Goal: Information Seeking & Learning: Learn about a topic

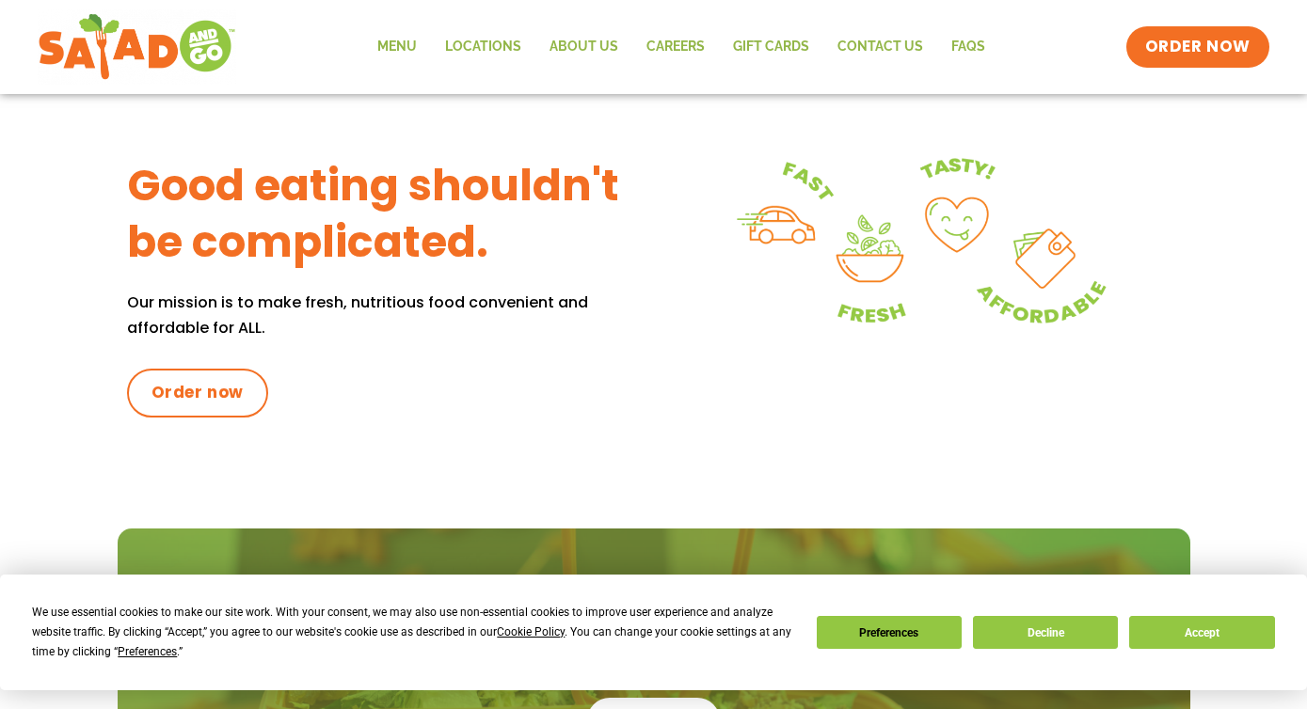
scroll to position [827, 0]
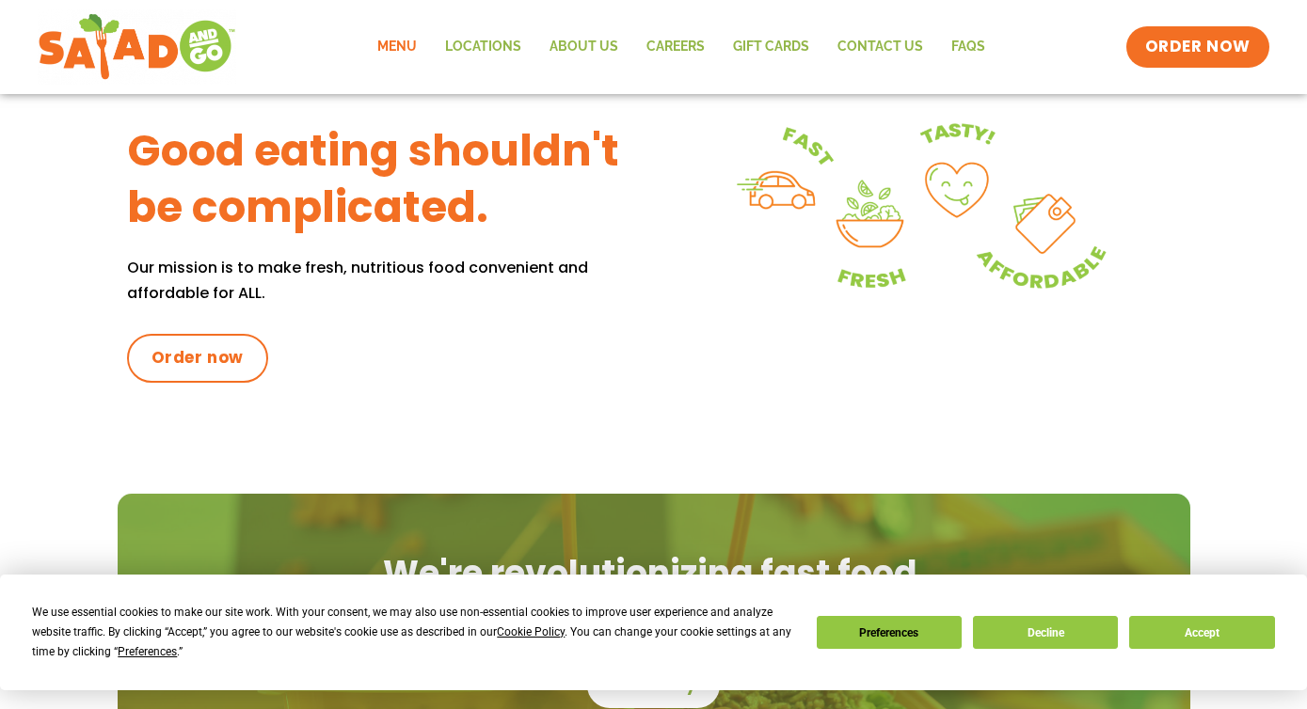
click at [399, 56] on link "Menu" at bounding box center [397, 46] width 68 height 43
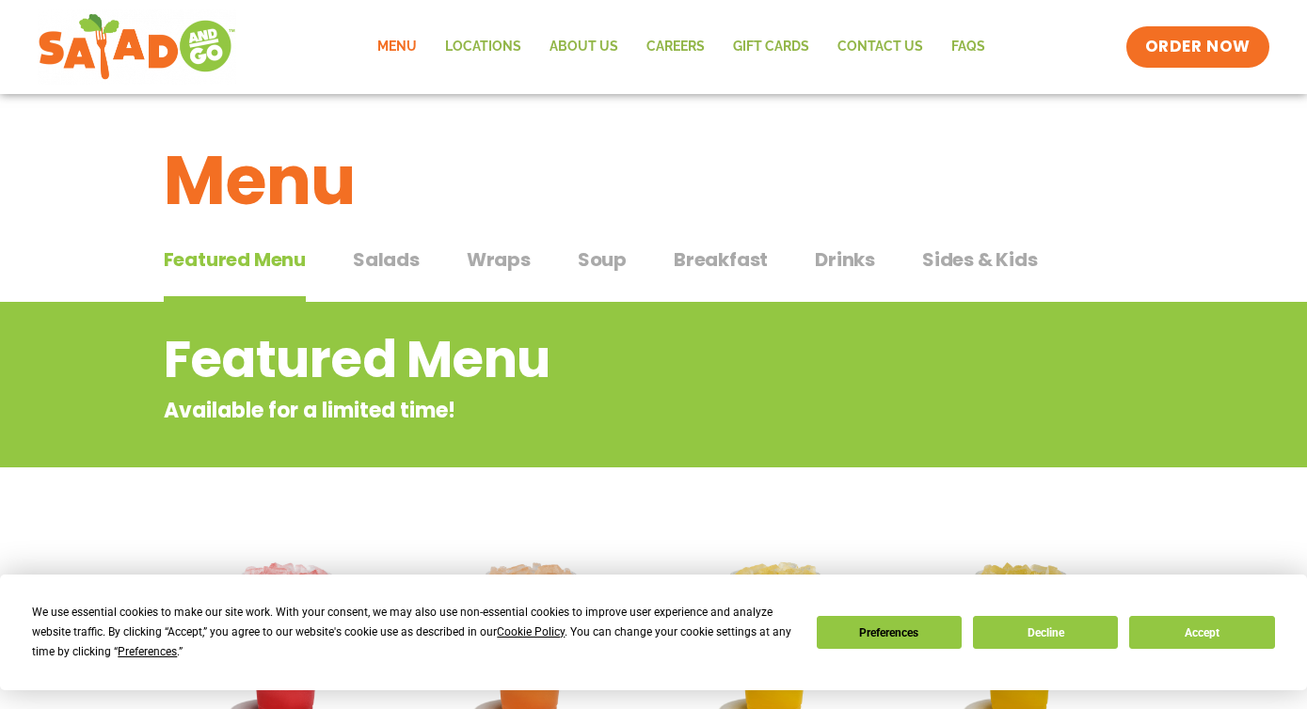
click at [507, 264] on span "Wraps" at bounding box center [499, 260] width 64 height 28
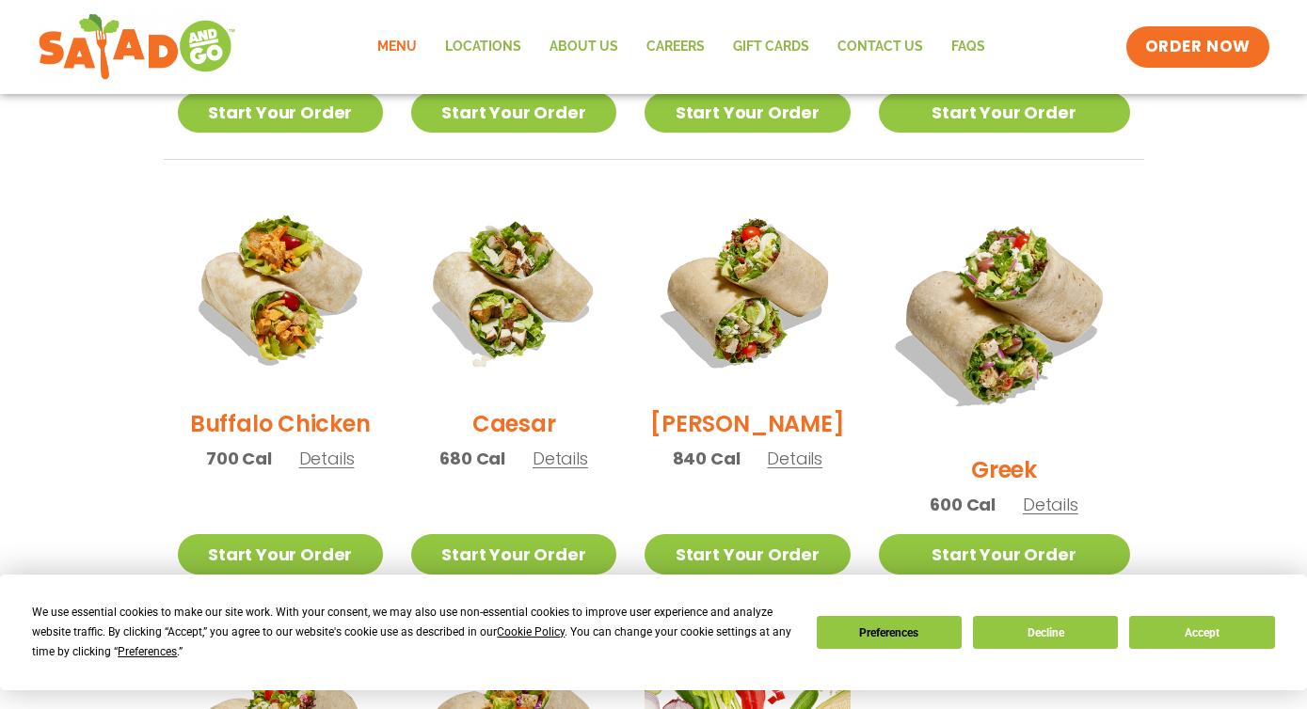
scroll to position [847, 0]
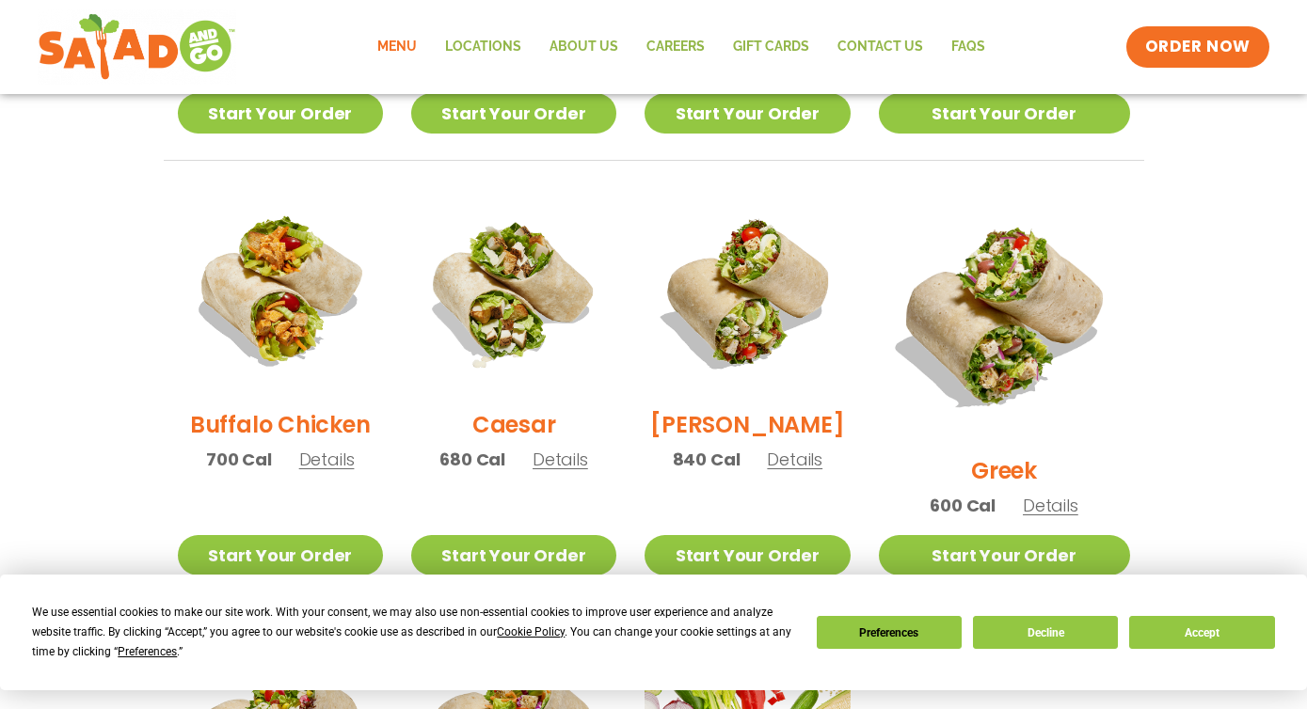
click at [566, 469] on span "Details" at bounding box center [560, 460] width 56 height 24
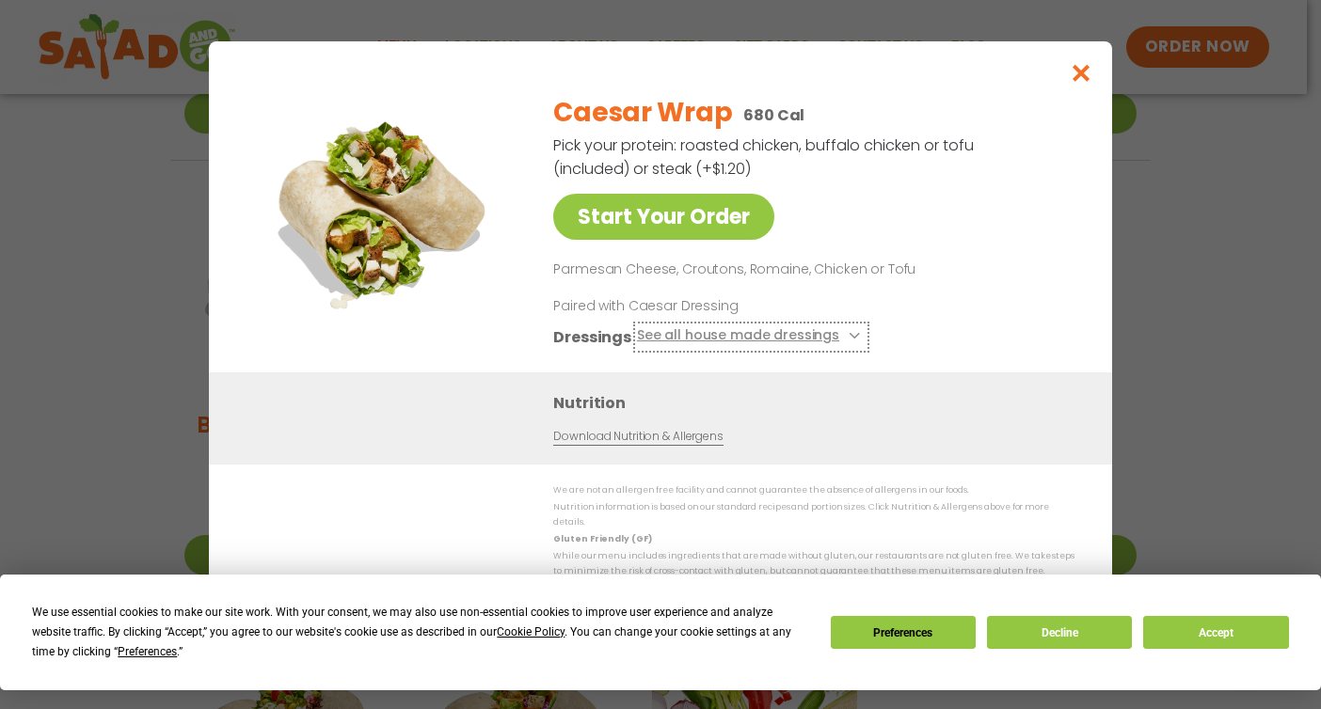
click at [707, 347] on button "See all house made dressings" at bounding box center [751, 337] width 229 height 24
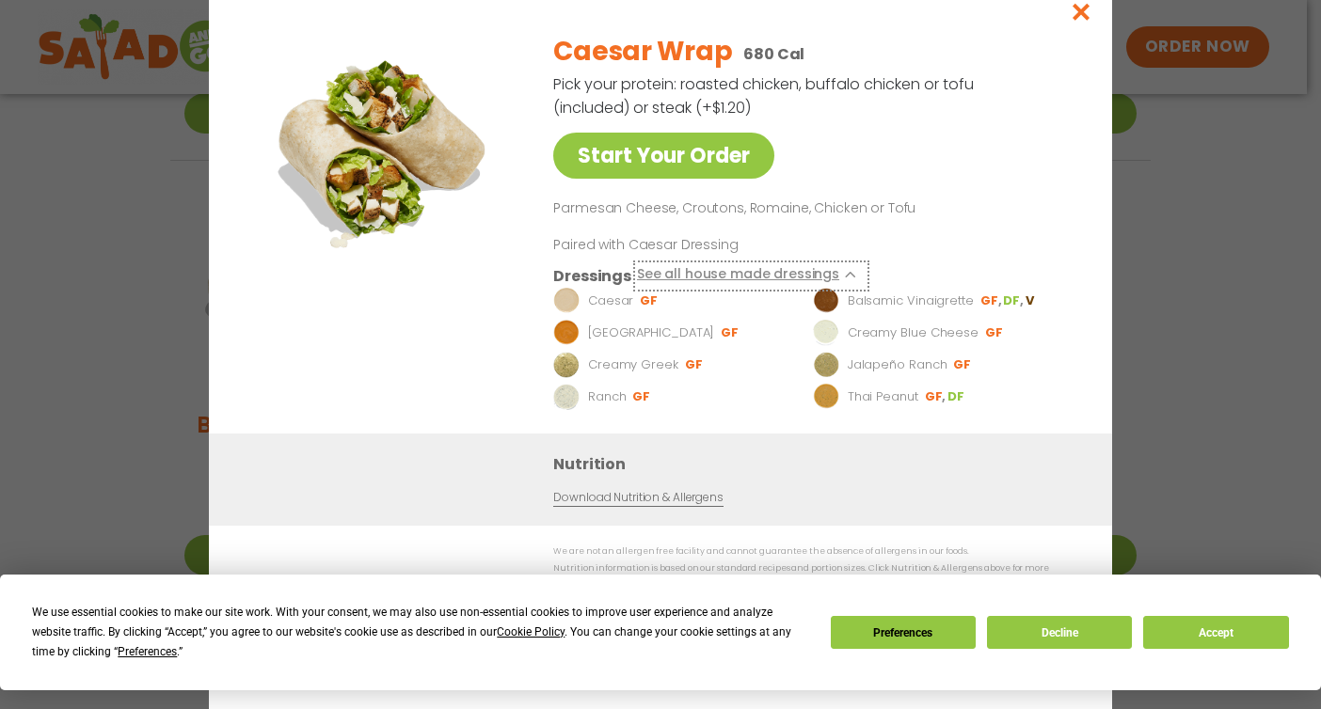
click at [741, 274] on button "See all house made dressings" at bounding box center [751, 276] width 229 height 24
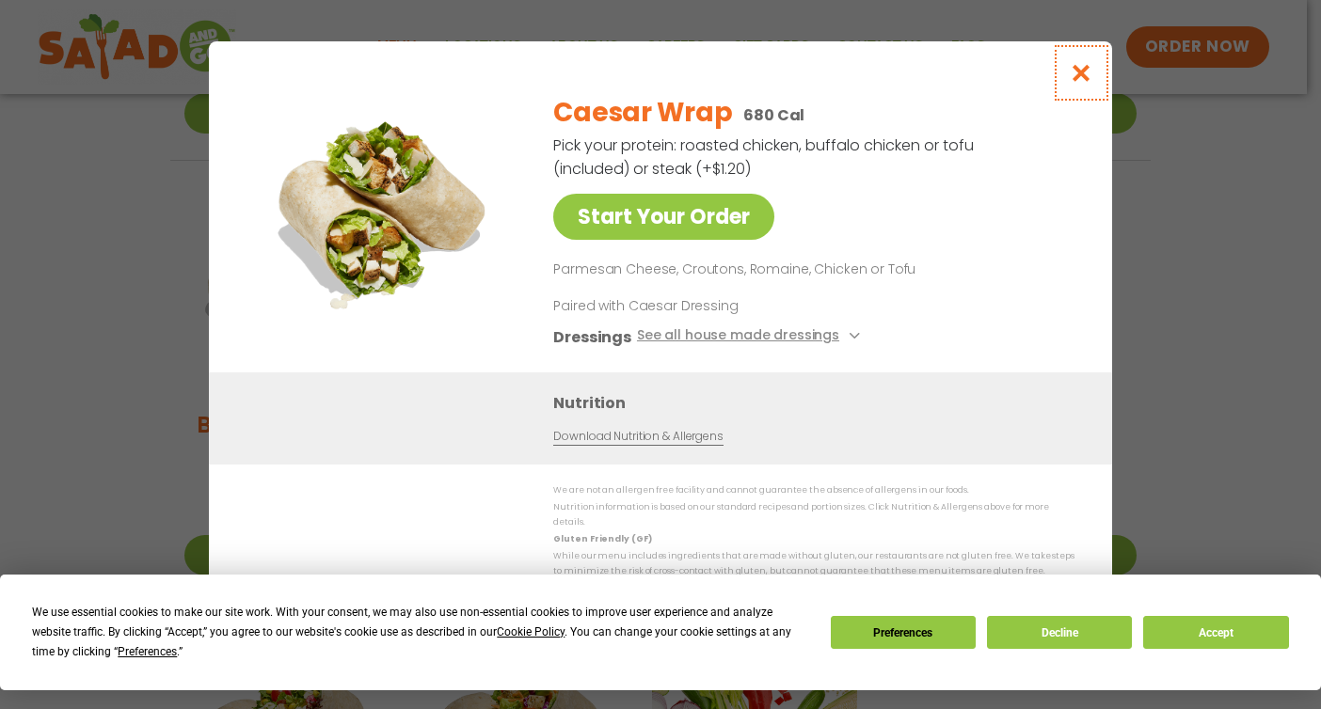
click at [1073, 80] on icon "Close modal" at bounding box center [1082, 73] width 24 height 20
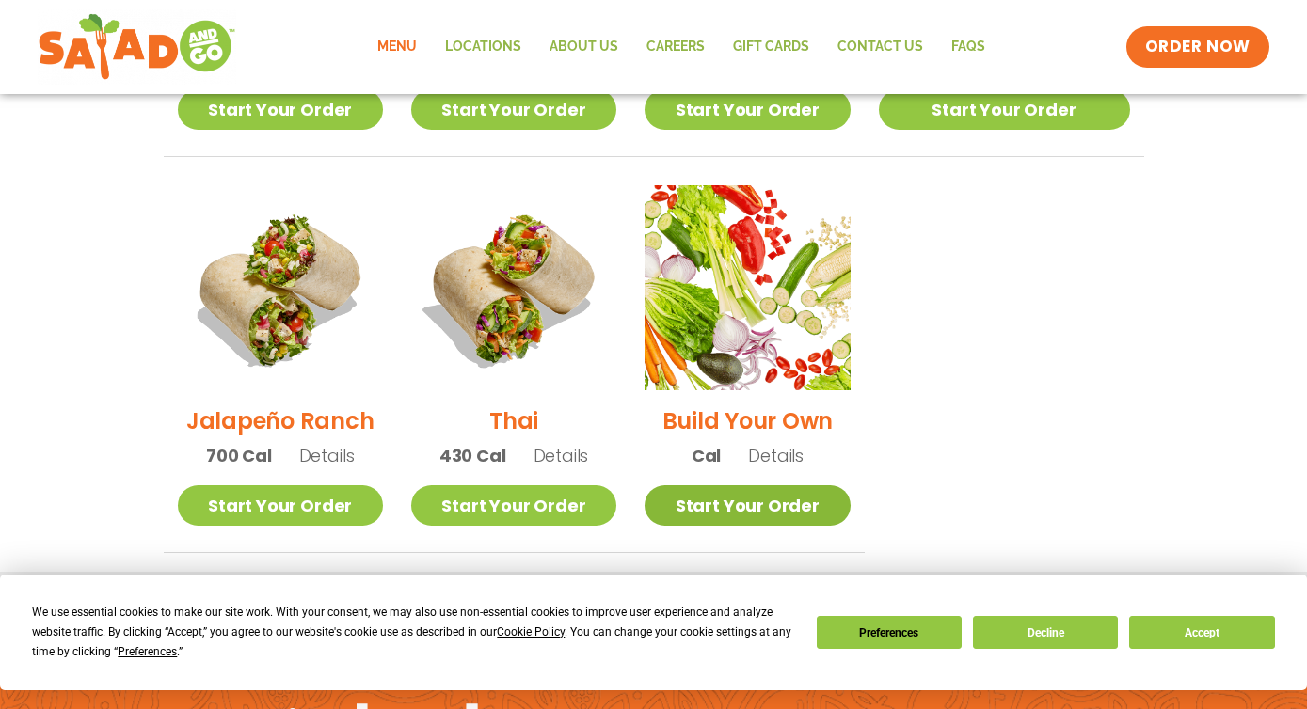
scroll to position [1528, 0]
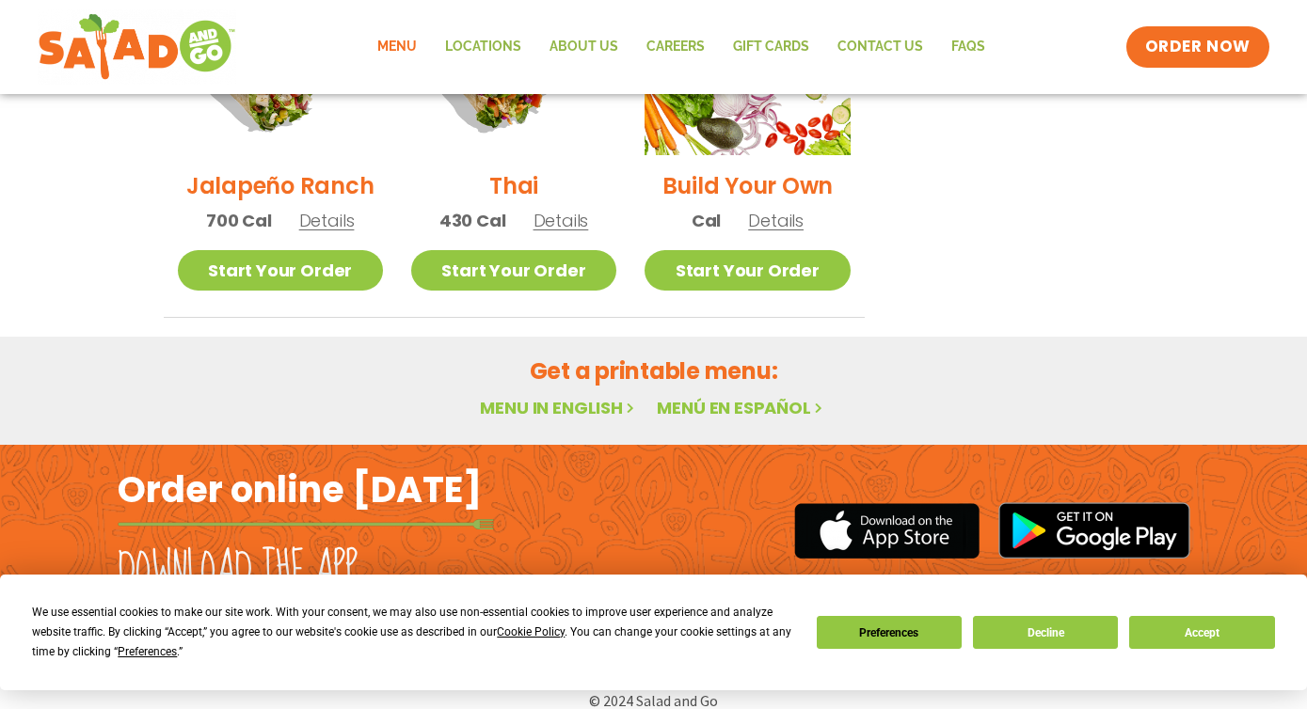
click at [394, 56] on link "Menu" at bounding box center [397, 46] width 68 height 43
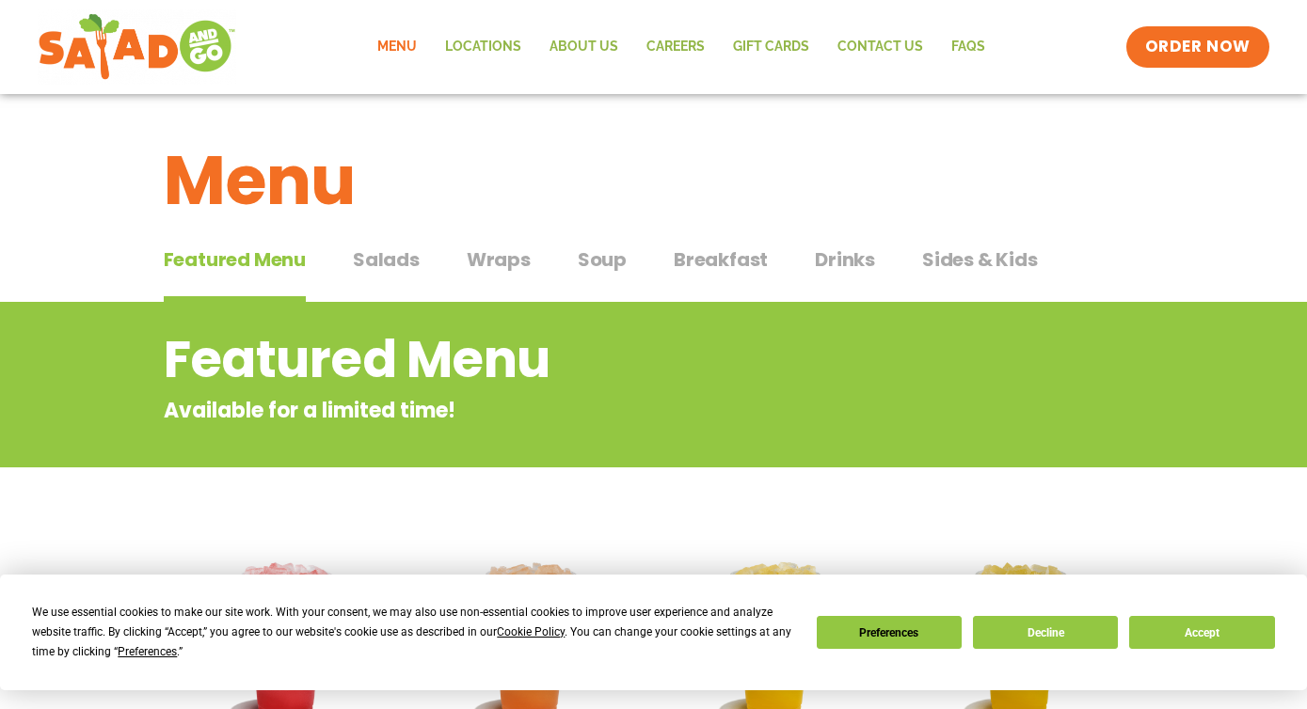
click at [373, 263] on span "Salads" at bounding box center [386, 260] width 67 height 28
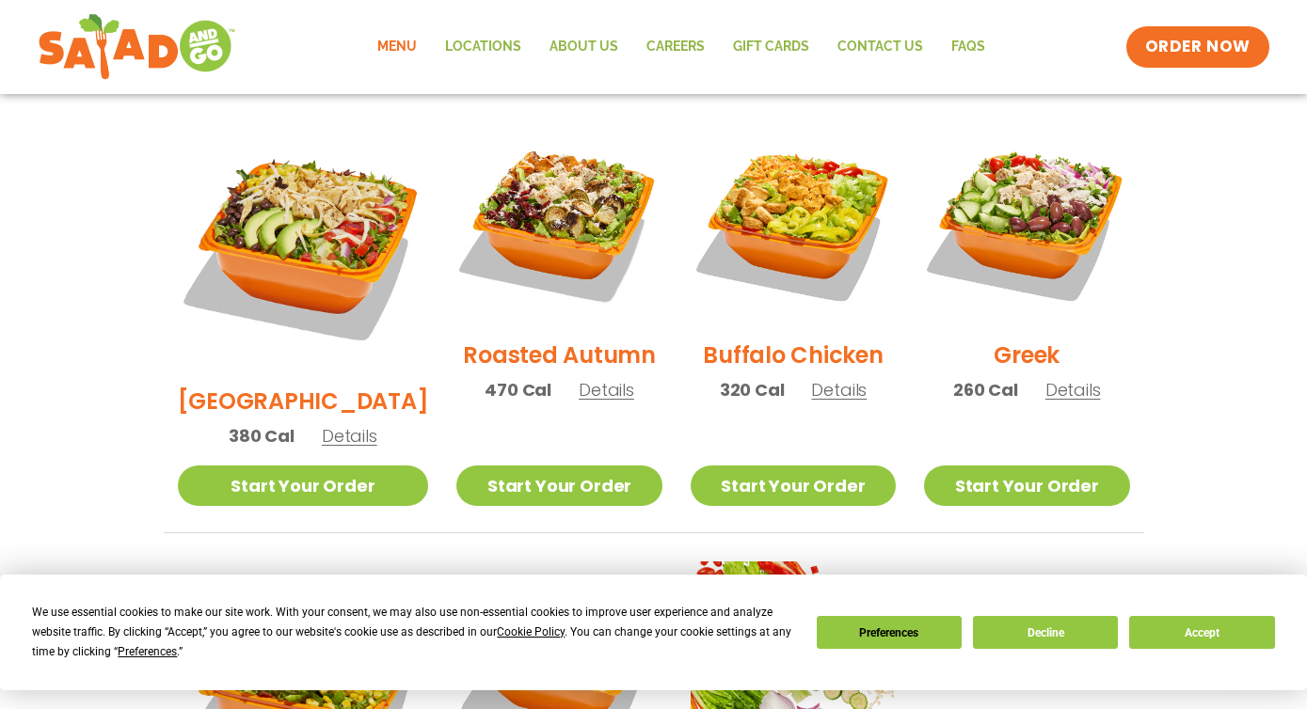
scroll to position [978, 0]
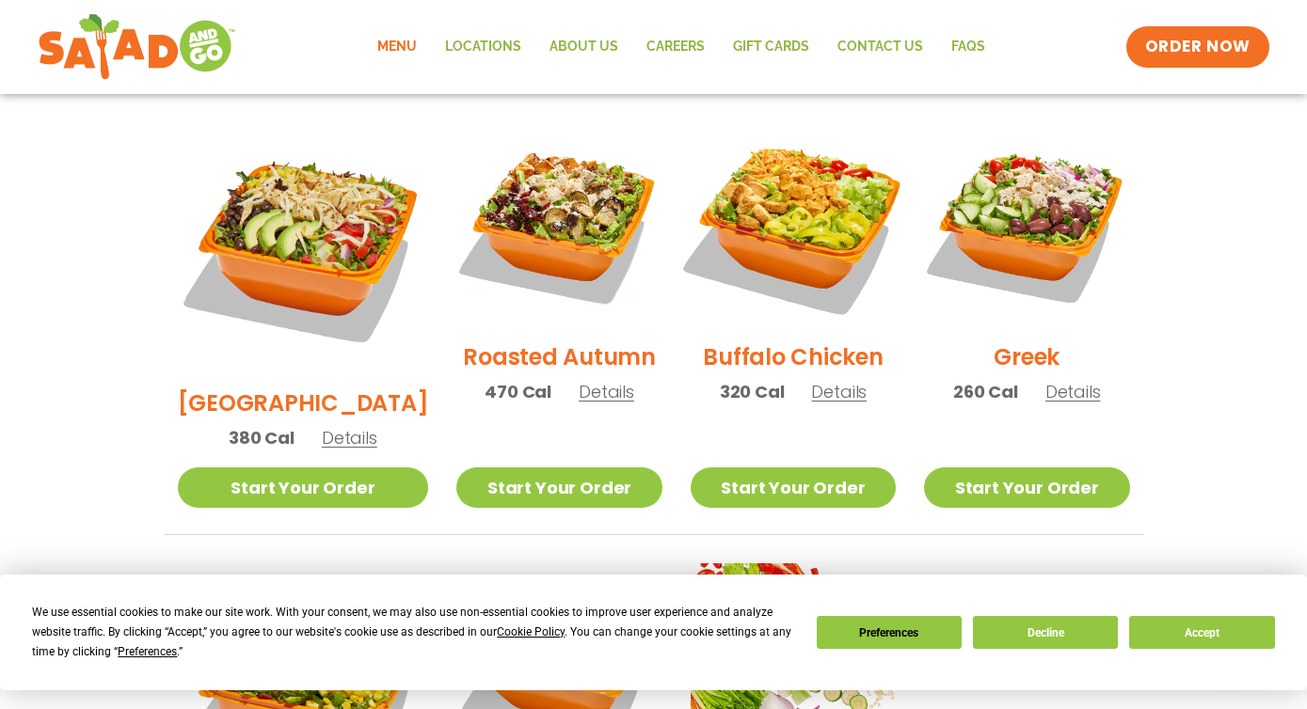
click at [784, 220] on img at bounding box center [793, 223] width 241 height 241
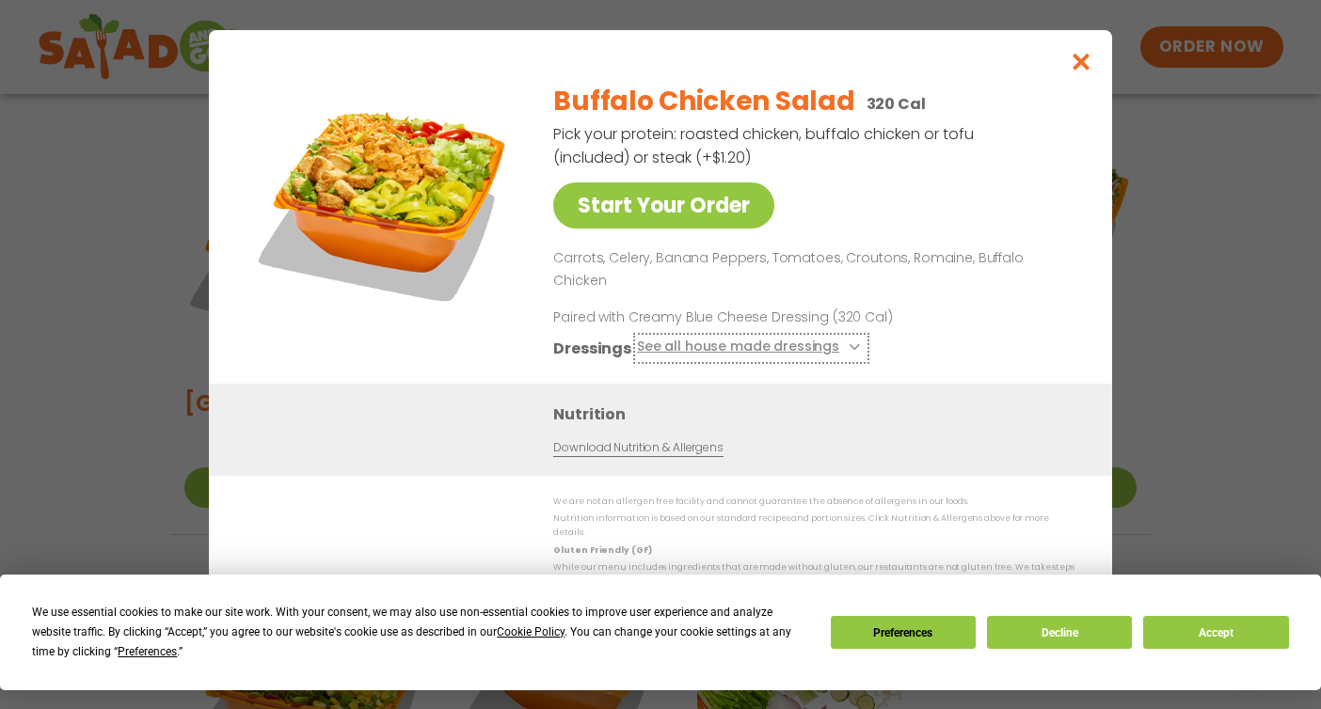
click at [780, 349] on button "See all house made dressings" at bounding box center [751, 349] width 229 height 24
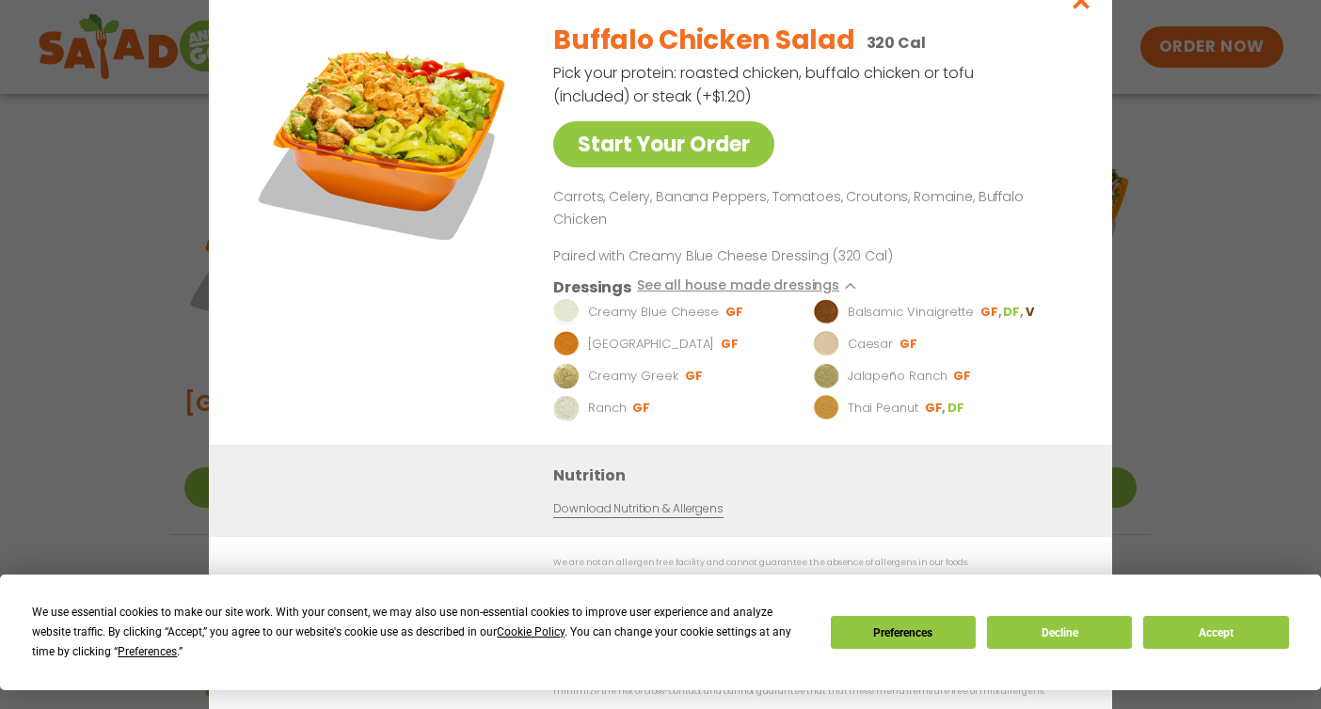
click at [751, 299] on li "Creamy Blue Cheese GF" at bounding box center [680, 312] width 254 height 26
click at [762, 285] on button "See all house made dressings" at bounding box center [751, 288] width 229 height 24
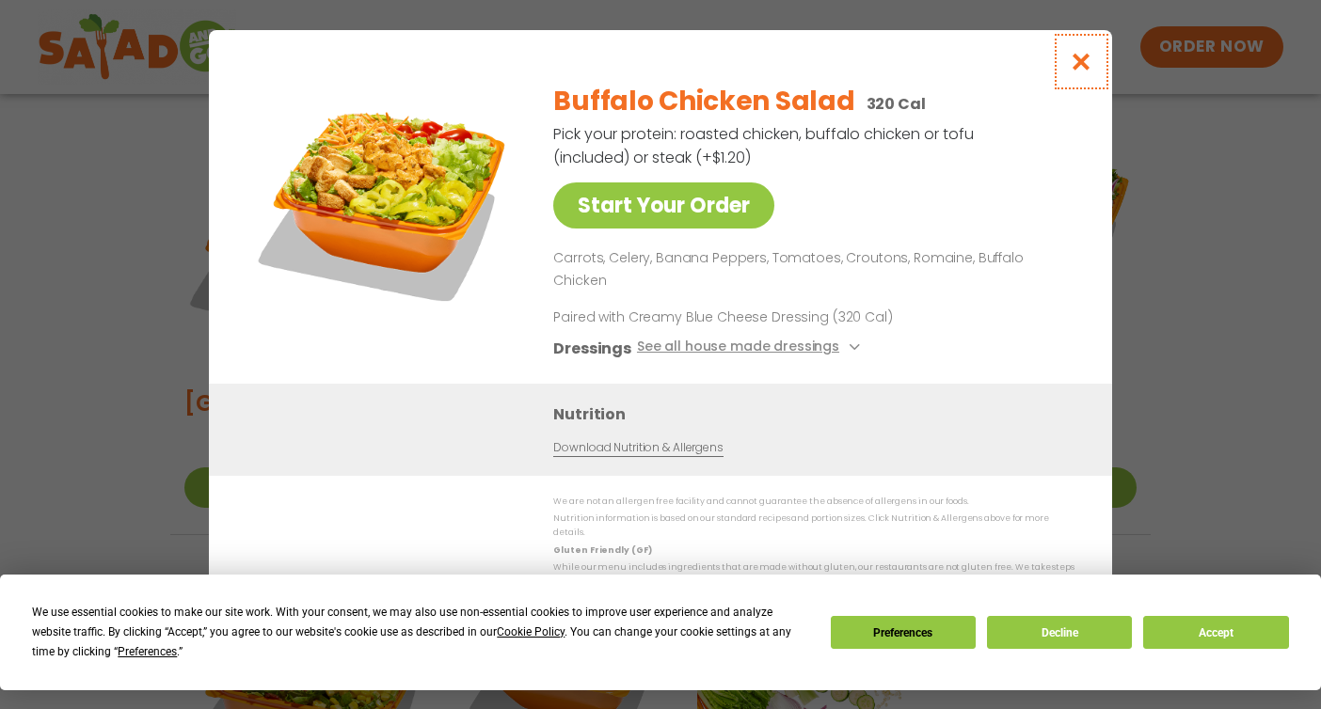
click at [1076, 71] on icon "Close modal" at bounding box center [1082, 62] width 24 height 20
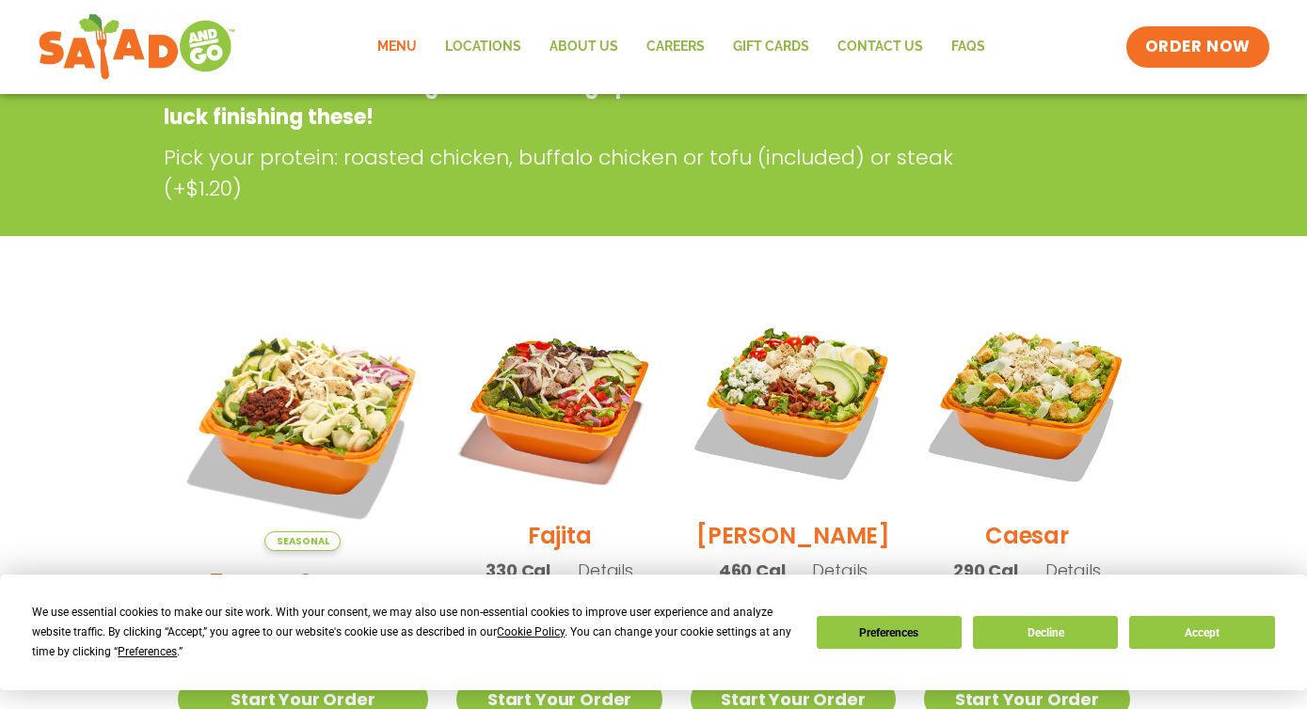
scroll to position [531, 0]
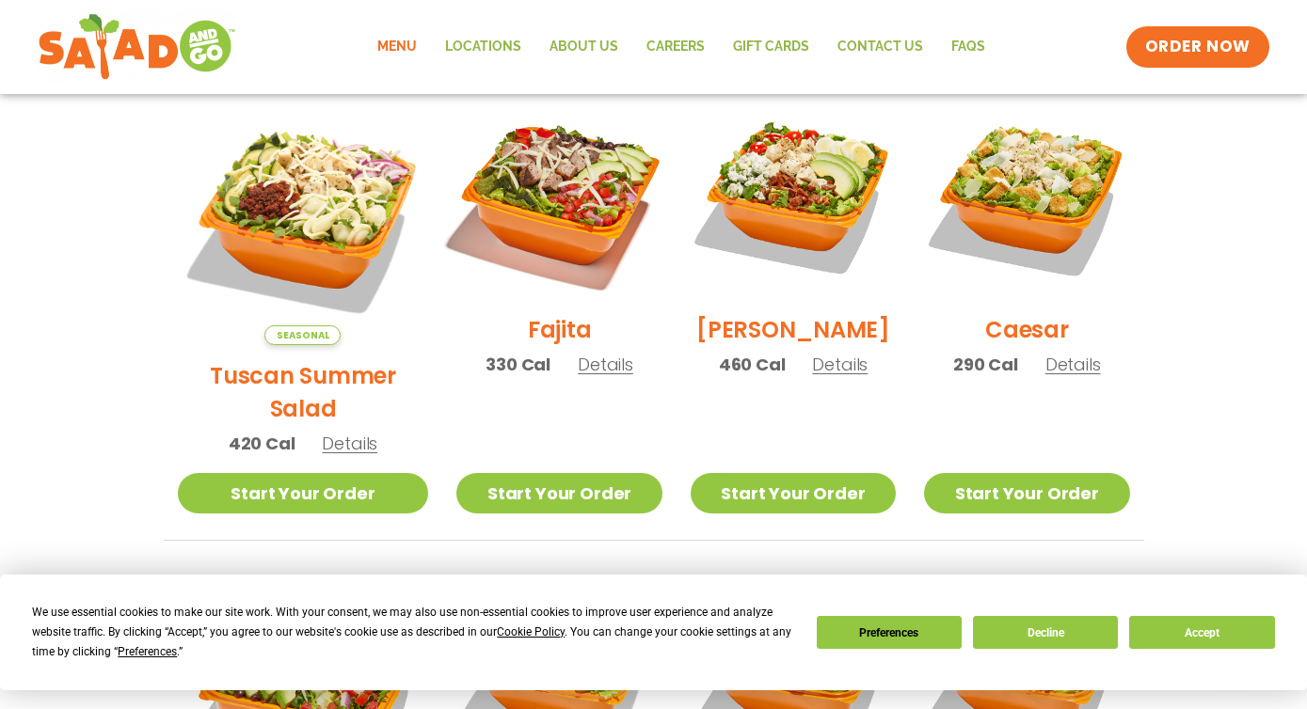
click at [552, 246] on img at bounding box center [558, 196] width 241 height 241
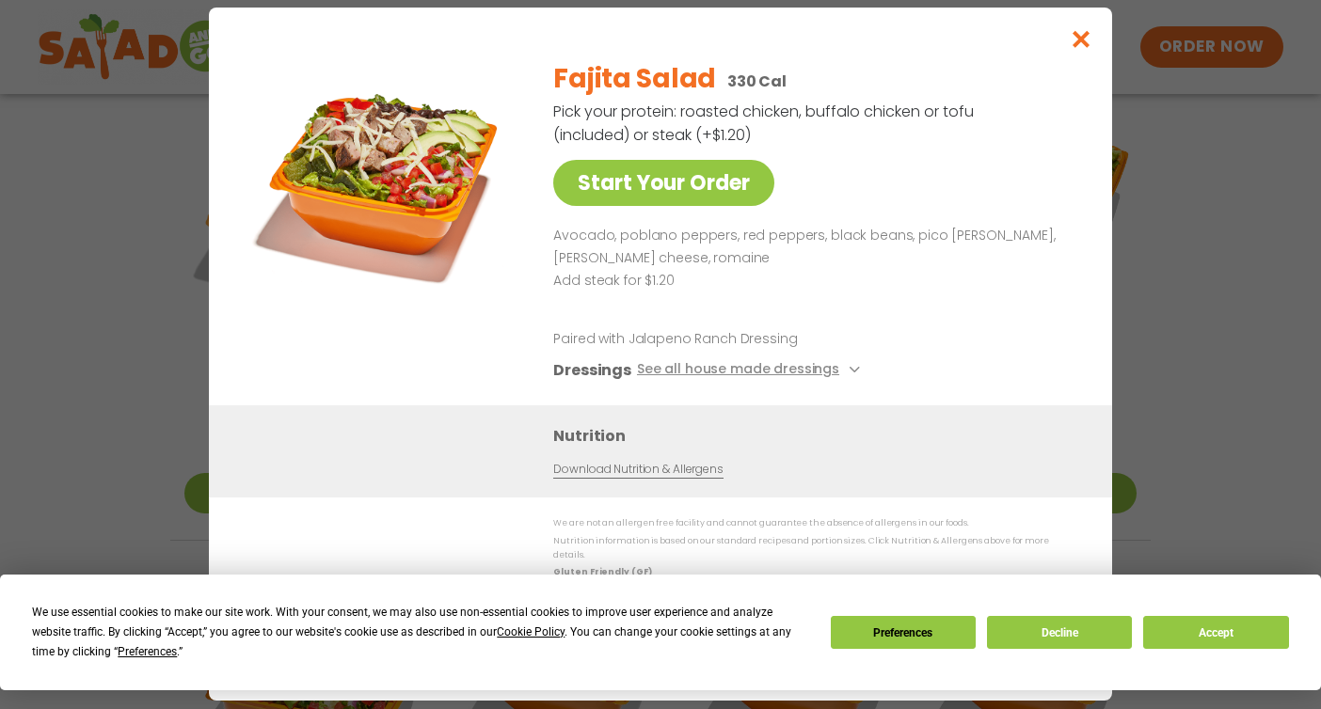
click at [151, 366] on div "Start Your Order Fajita Salad 330 Cal Pick your protein: roasted chicken, buffa…" at bounding box center [660, 354] width 1321 height 709
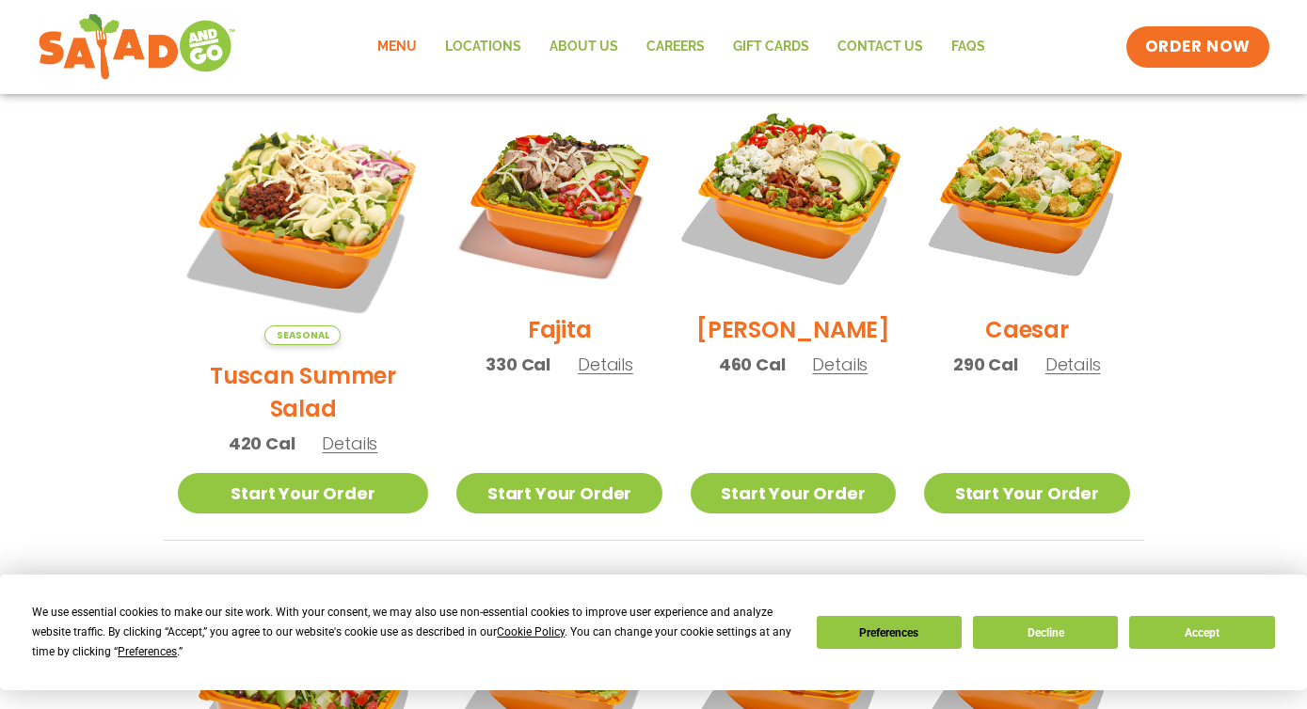
click at [760, 249] on img at bounding box center [793, 196] width 241 height 241
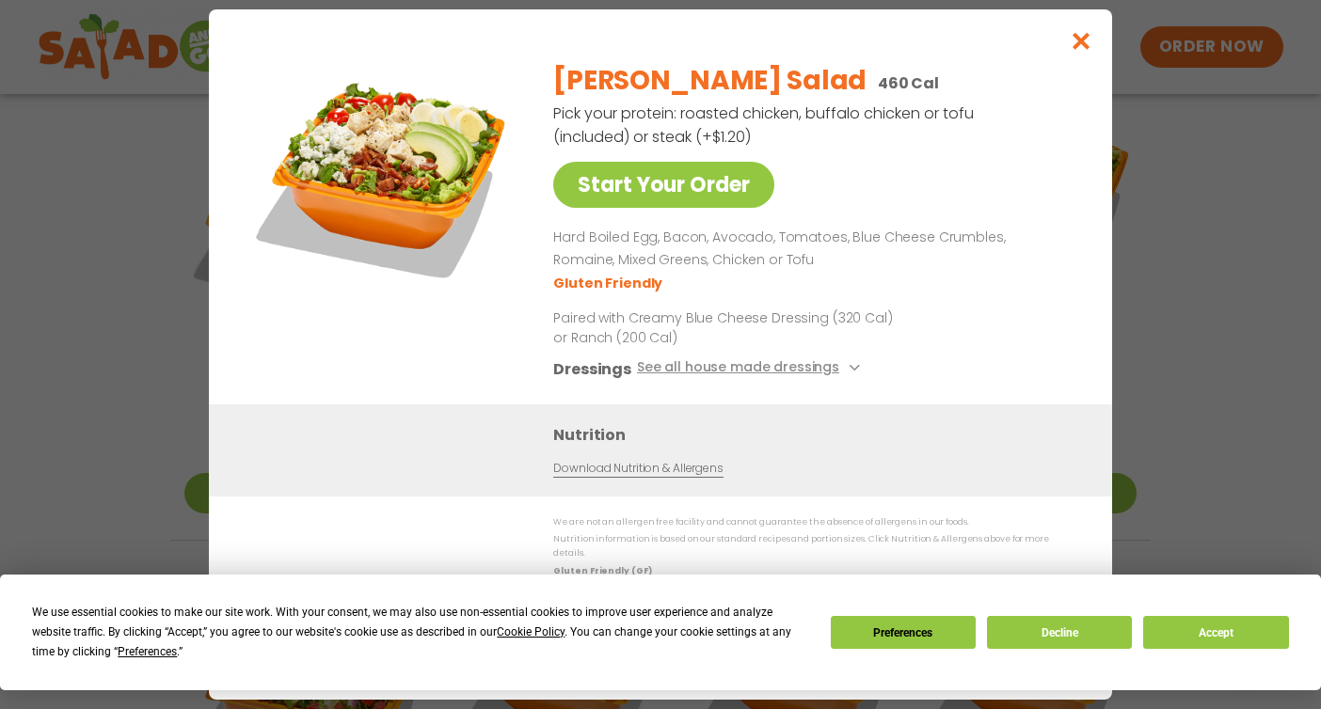
click at [99, 256] on div "Start Your Order Cobb Salad 460 Cal Pick your protein: roasted chicken, buffalo…" at bounding box center [660, 354] width 1321 height 709
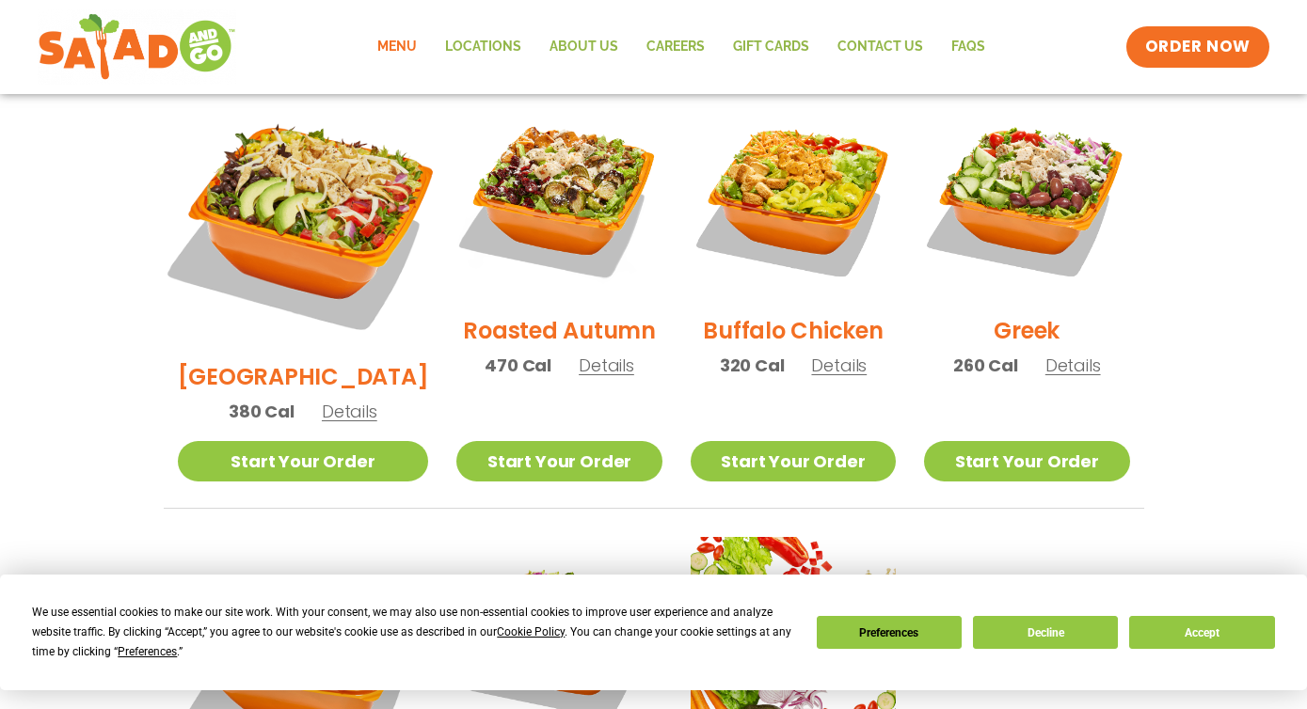
scroll to position [1004, 0]
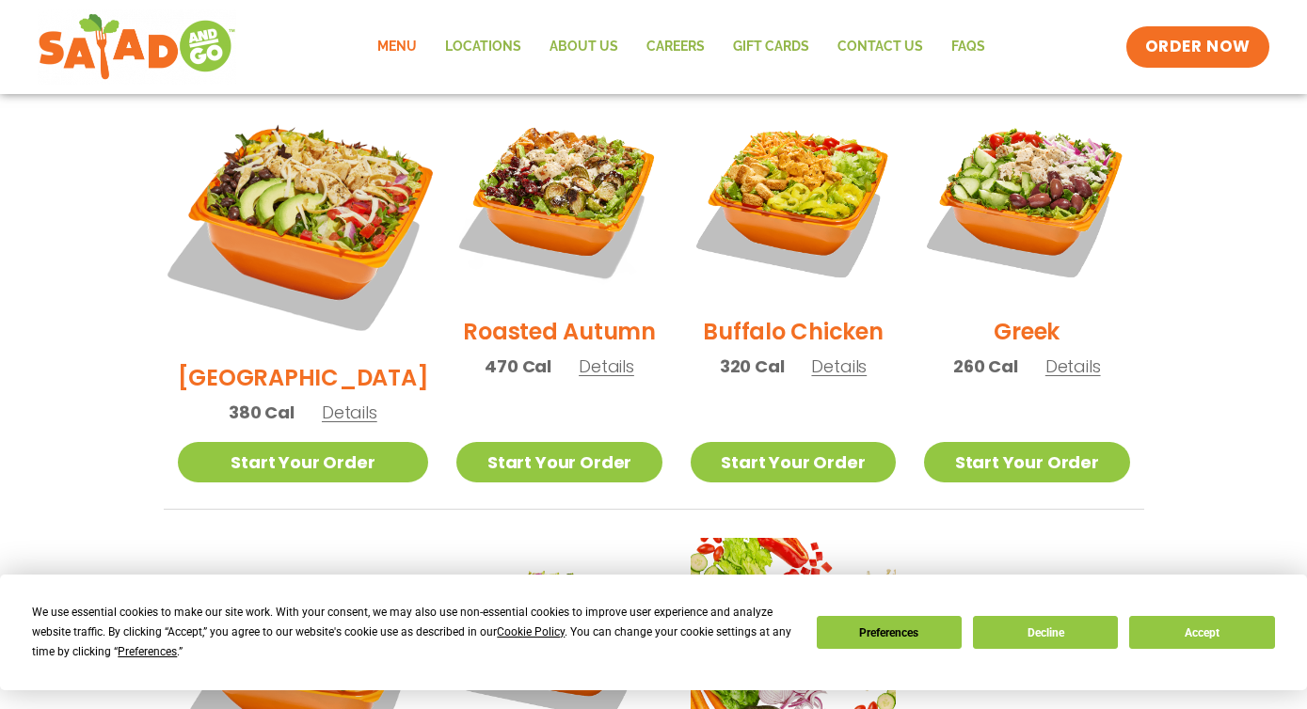
click at [339, 201] on img at bounding box center [302, 221] width 294 height 294
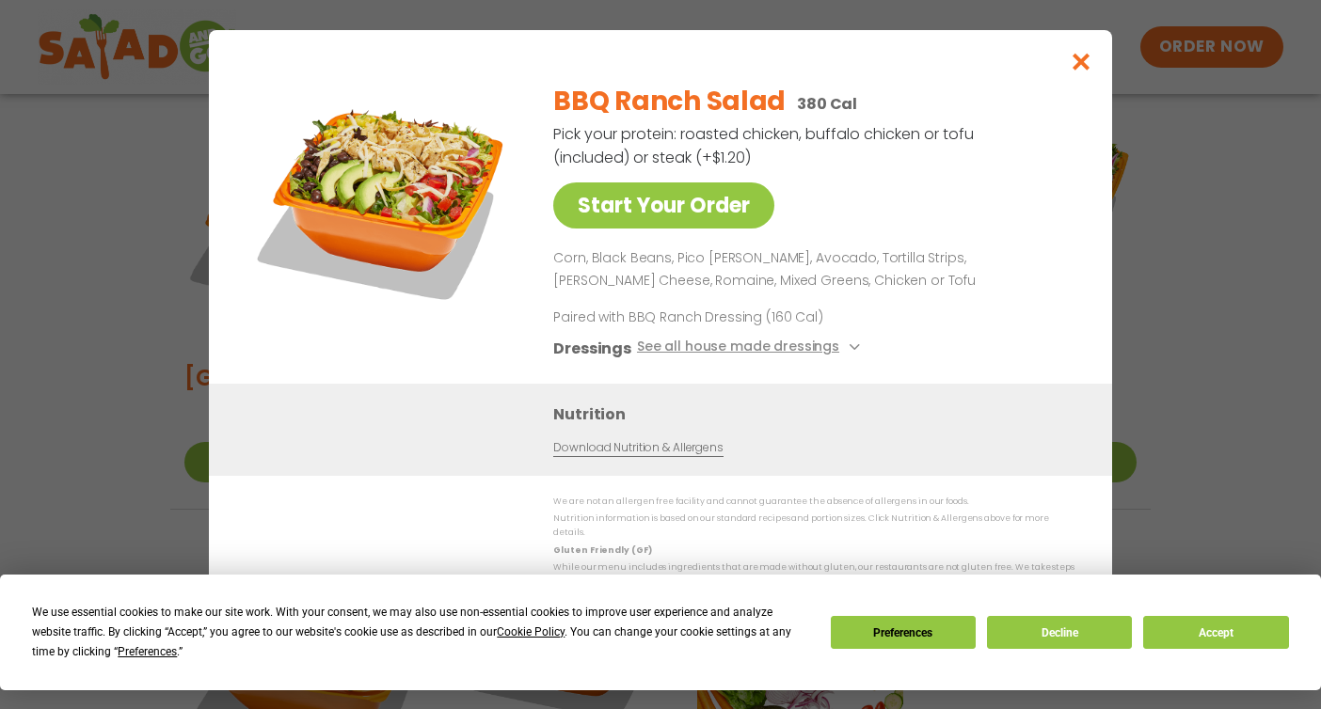
click at [129, 270] on div "Start Your Order BBQ Ranch Salad 380 Cal Pick your protein: roasted chicken, bu…" at bounding box center [660, 354] width 1321 height 709
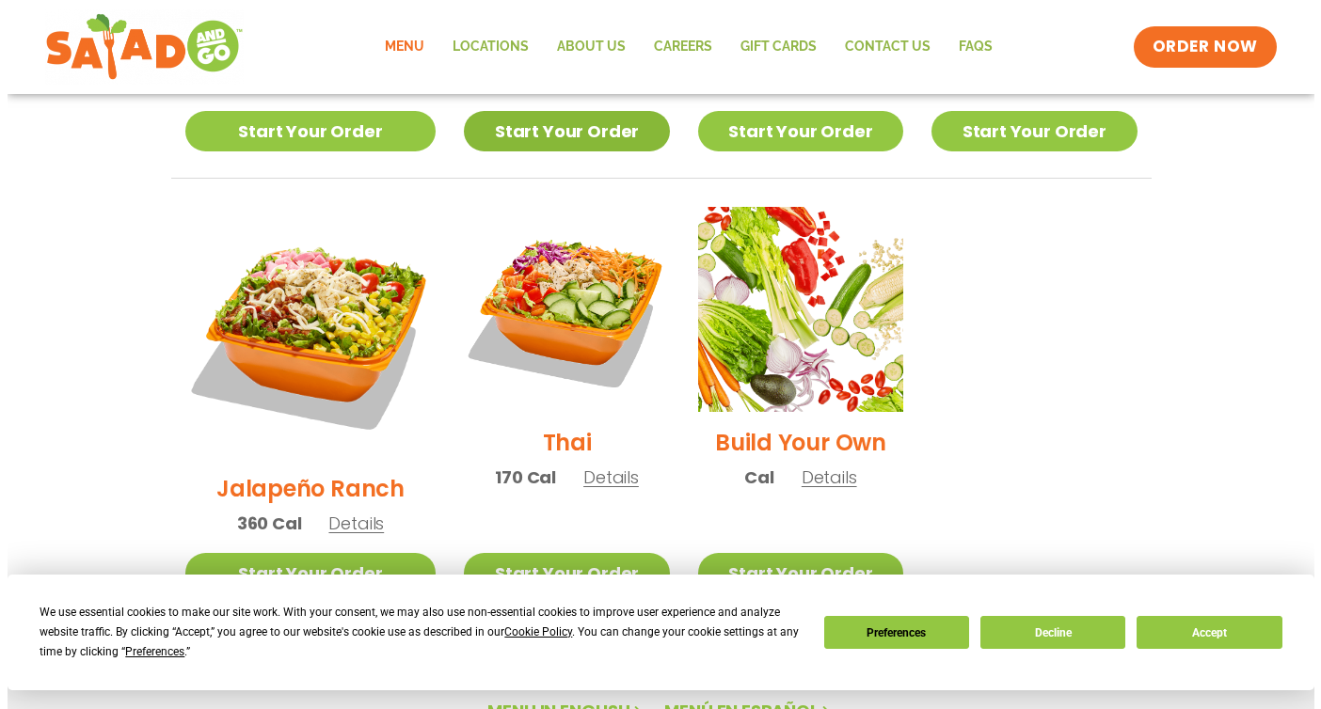
scroll to position [1402, 0]
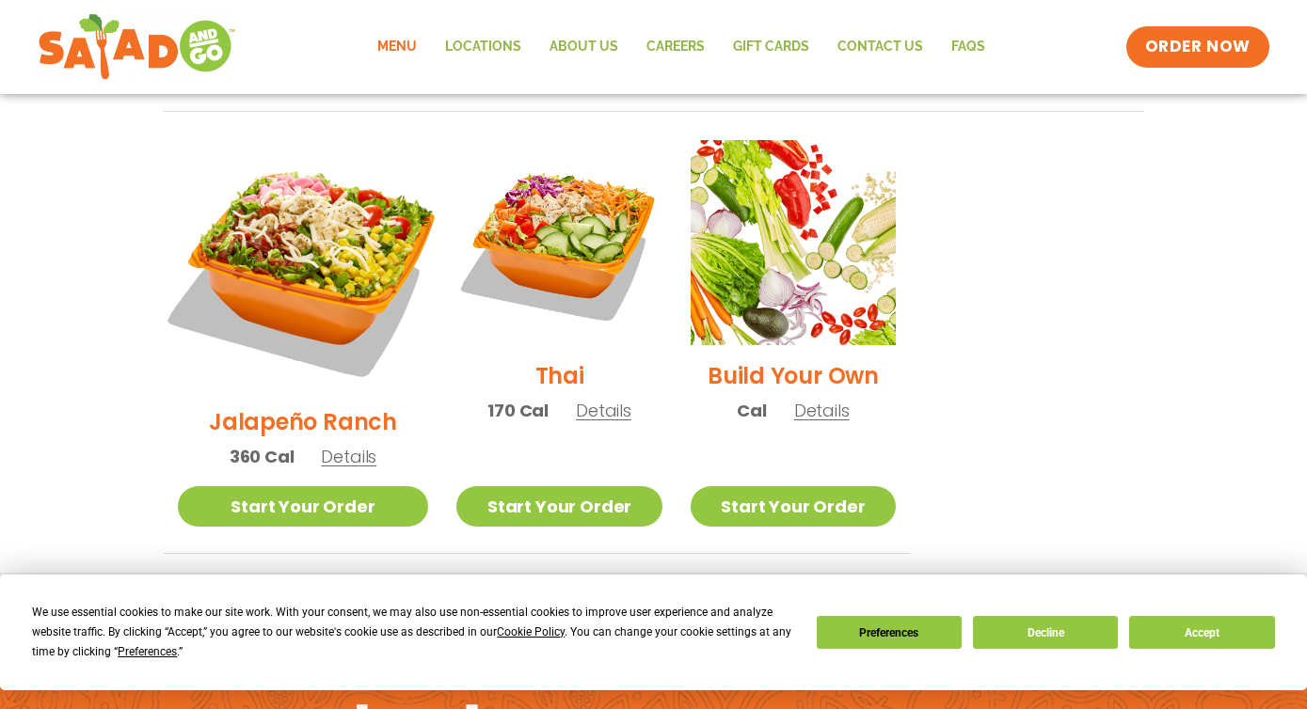
click at [315, 216] on img at bounding box center [302, 266] width 294 height 294
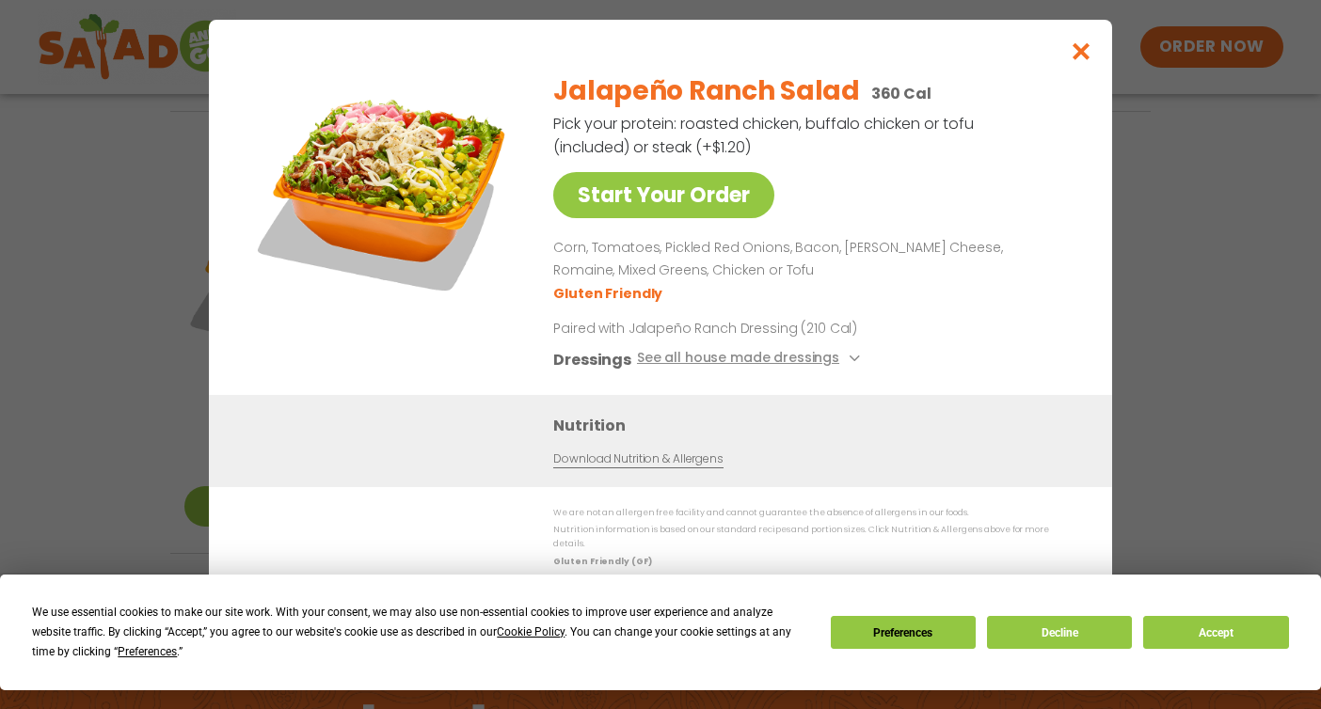
click at [182, 254] on div "Start Your Order Jalapeño Ranch Salad 360 Cal Pick your protein: roasted chicke…" at bounding box center [660, 354] width 1321 height 709
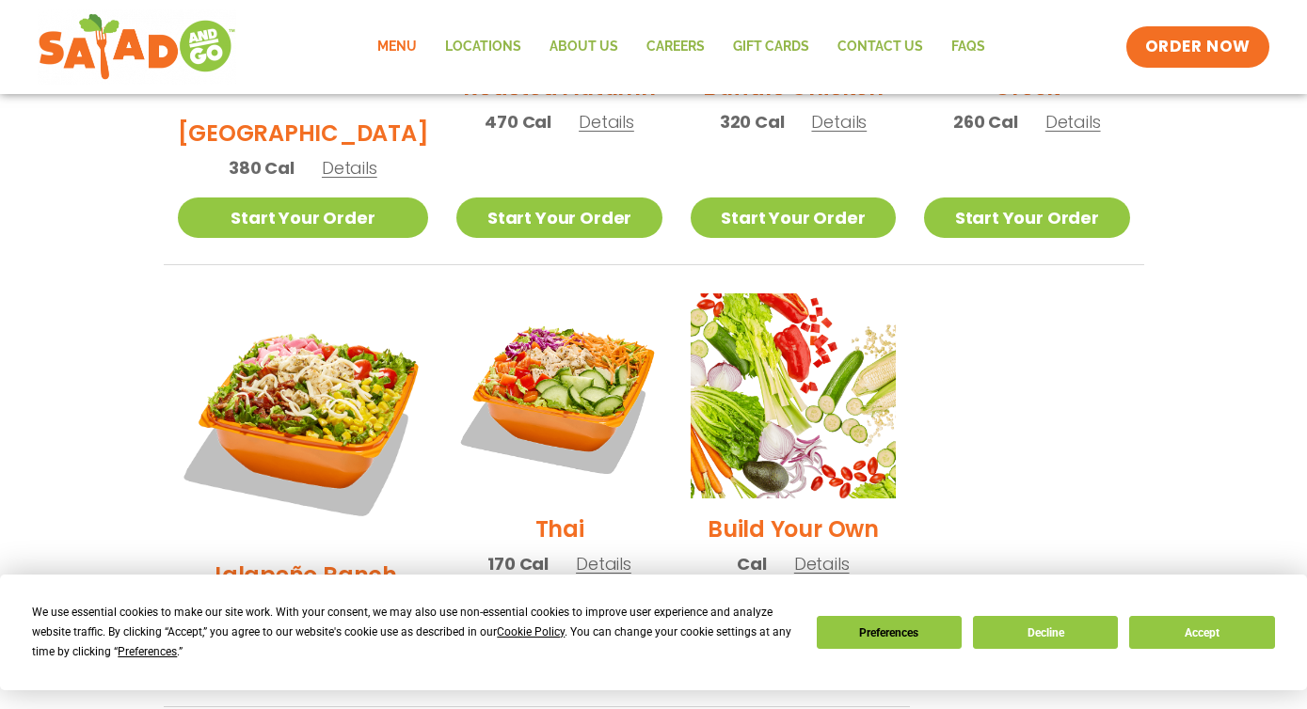
scroll to position [1143, 0]
